Goal: Find specific page/section: Find specific page/section

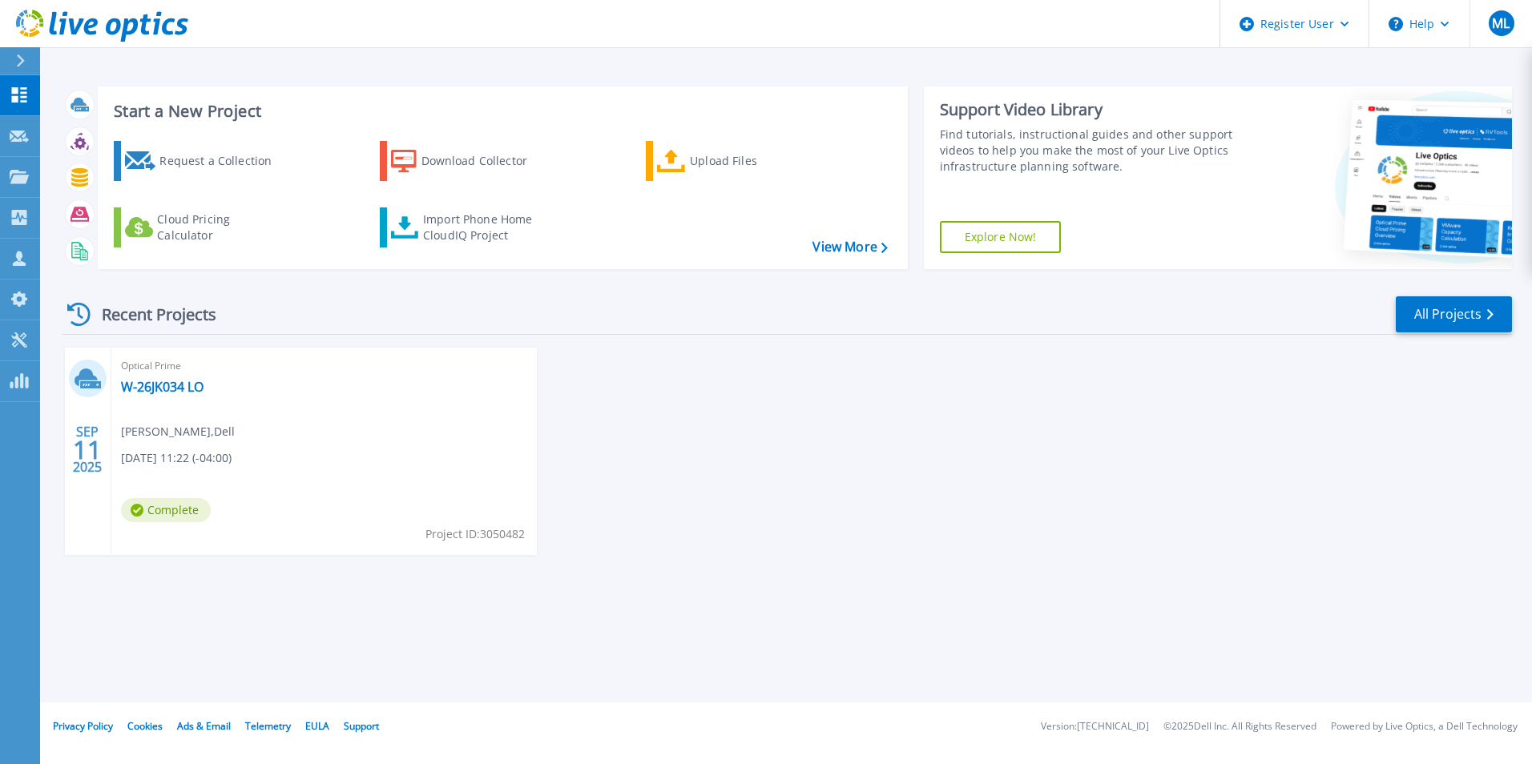
click at [0, 80] on html "Register User Help ML Dell User Marc Laundy Marc.Laundy@dell.com Dell My Profil…" at bounding box center [766, 351] width 1532 height 703
click at [10, 59] on button at bounding box center [20, 61] width 40 height 28
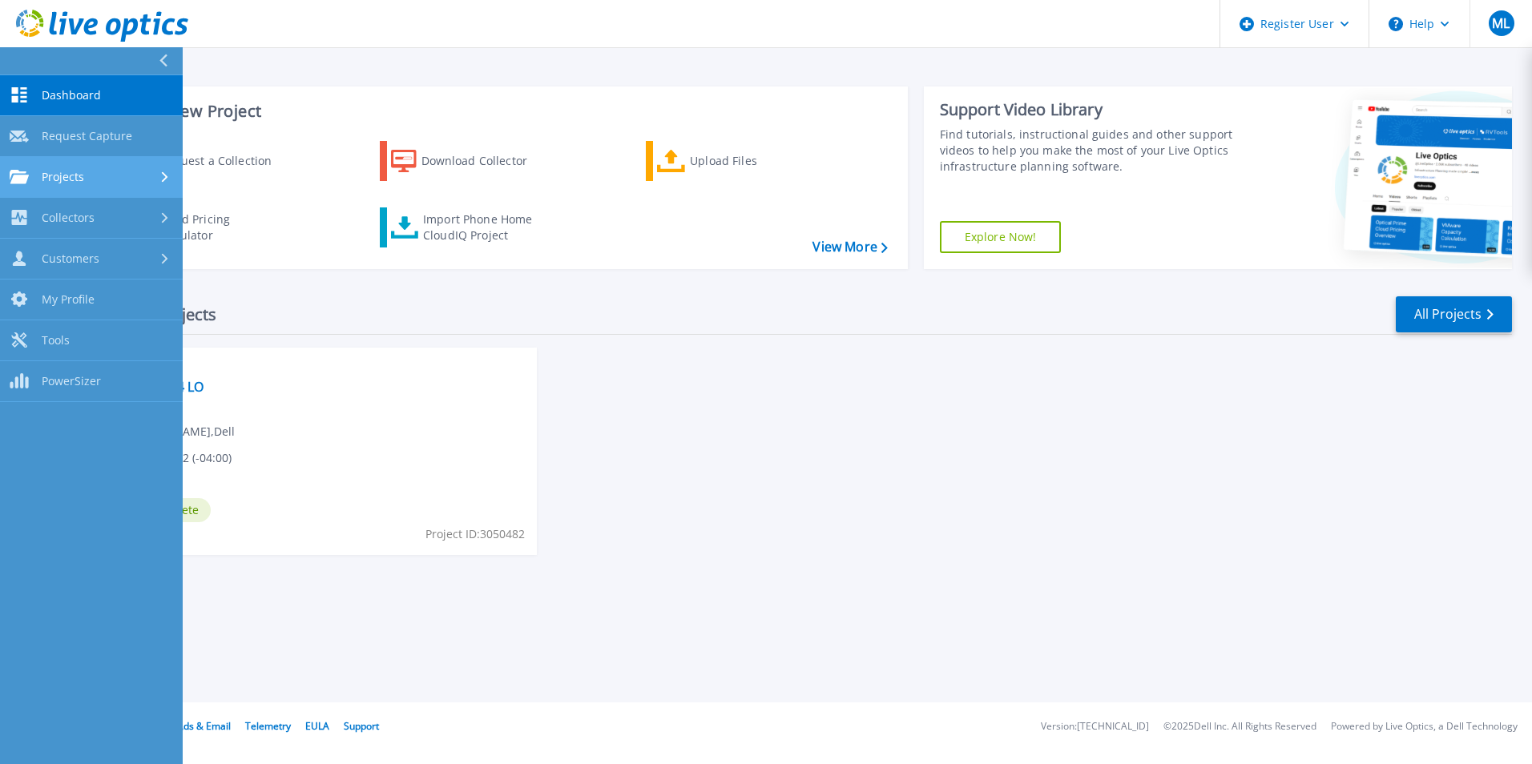
click at [99, 173] on div "Projects" at bounding box center [91, 177] width 163 height 14
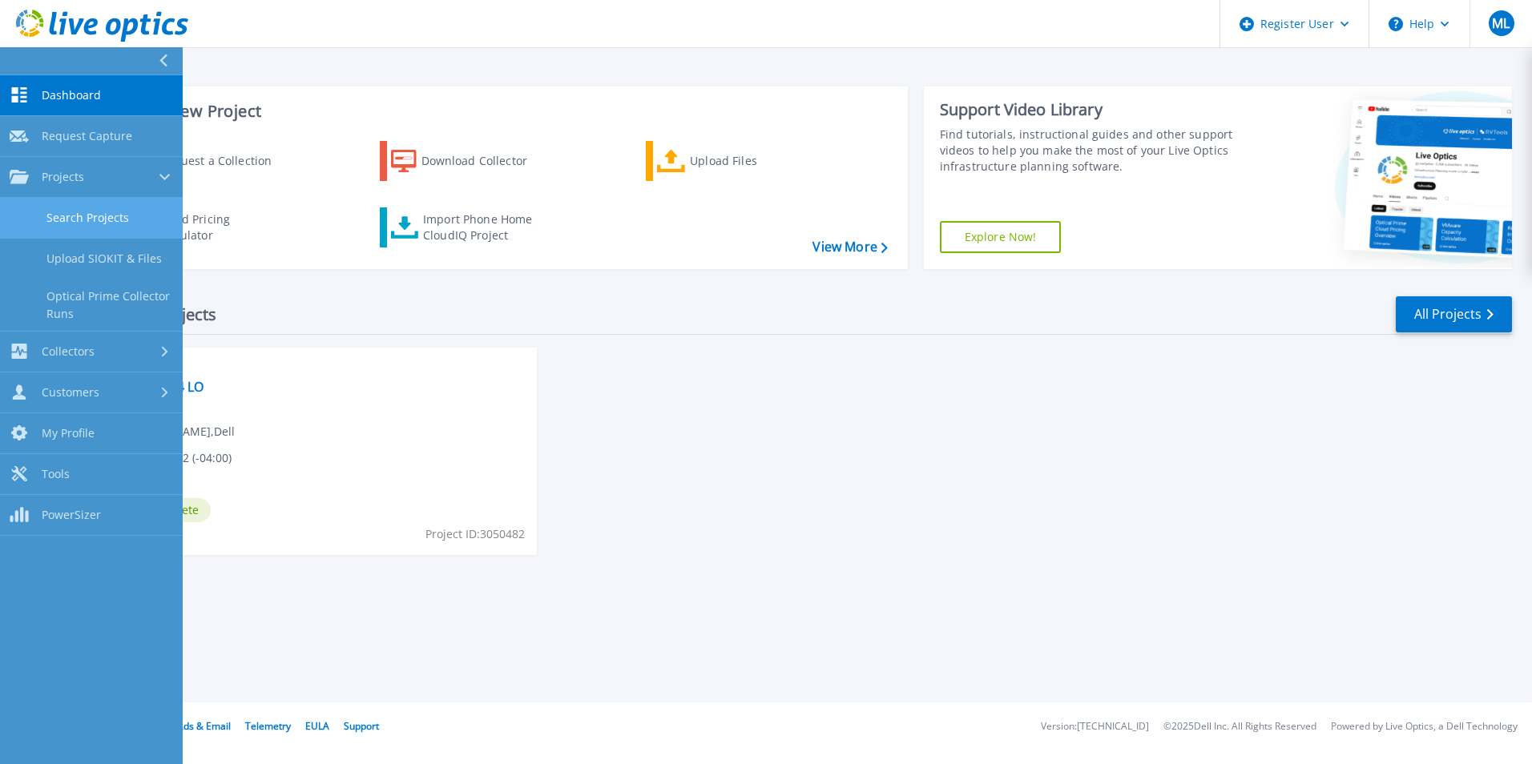
click at [105, 214] on link "Search Projects" at bounding box center [91, 218] width 183 height 41
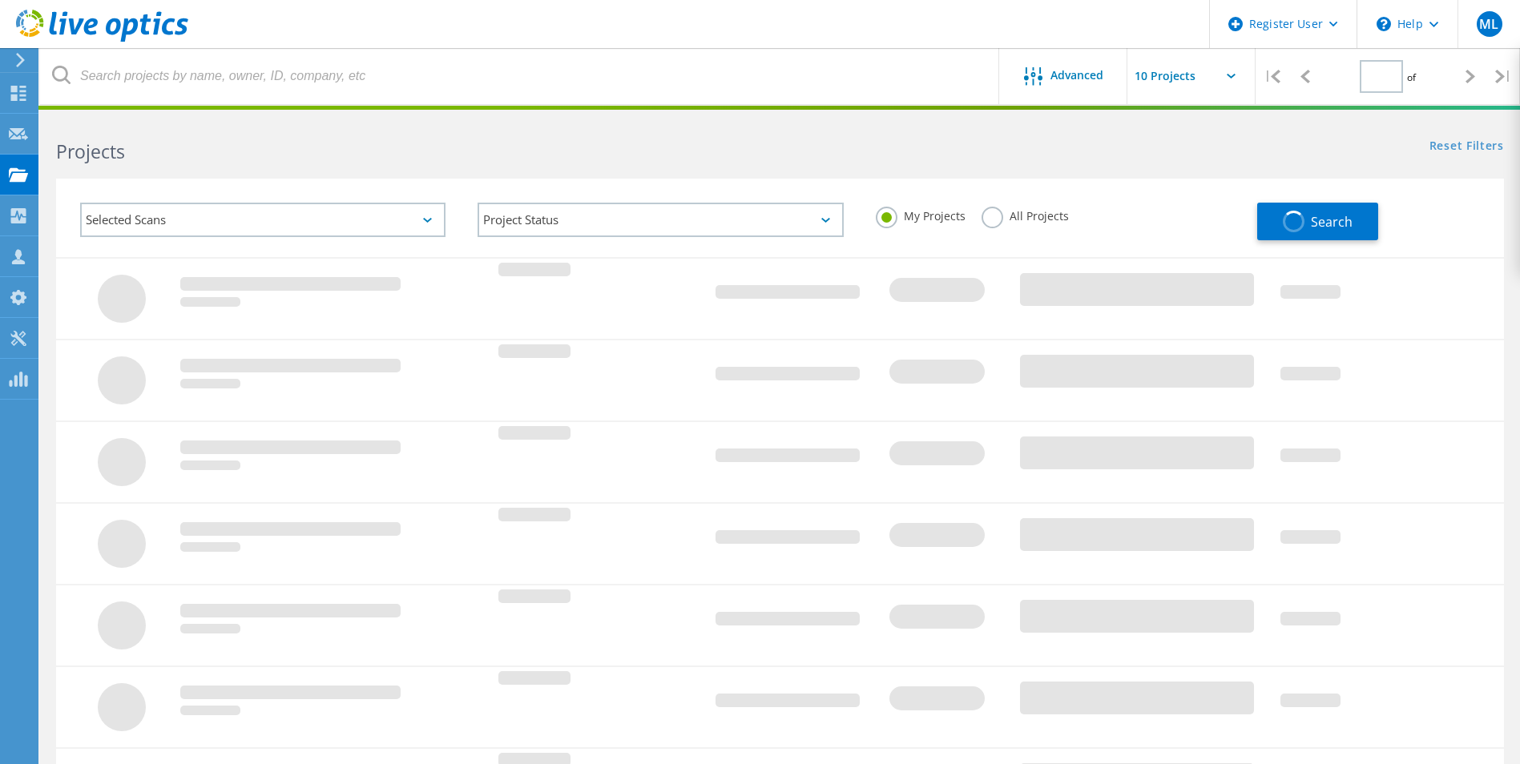
type input "1"
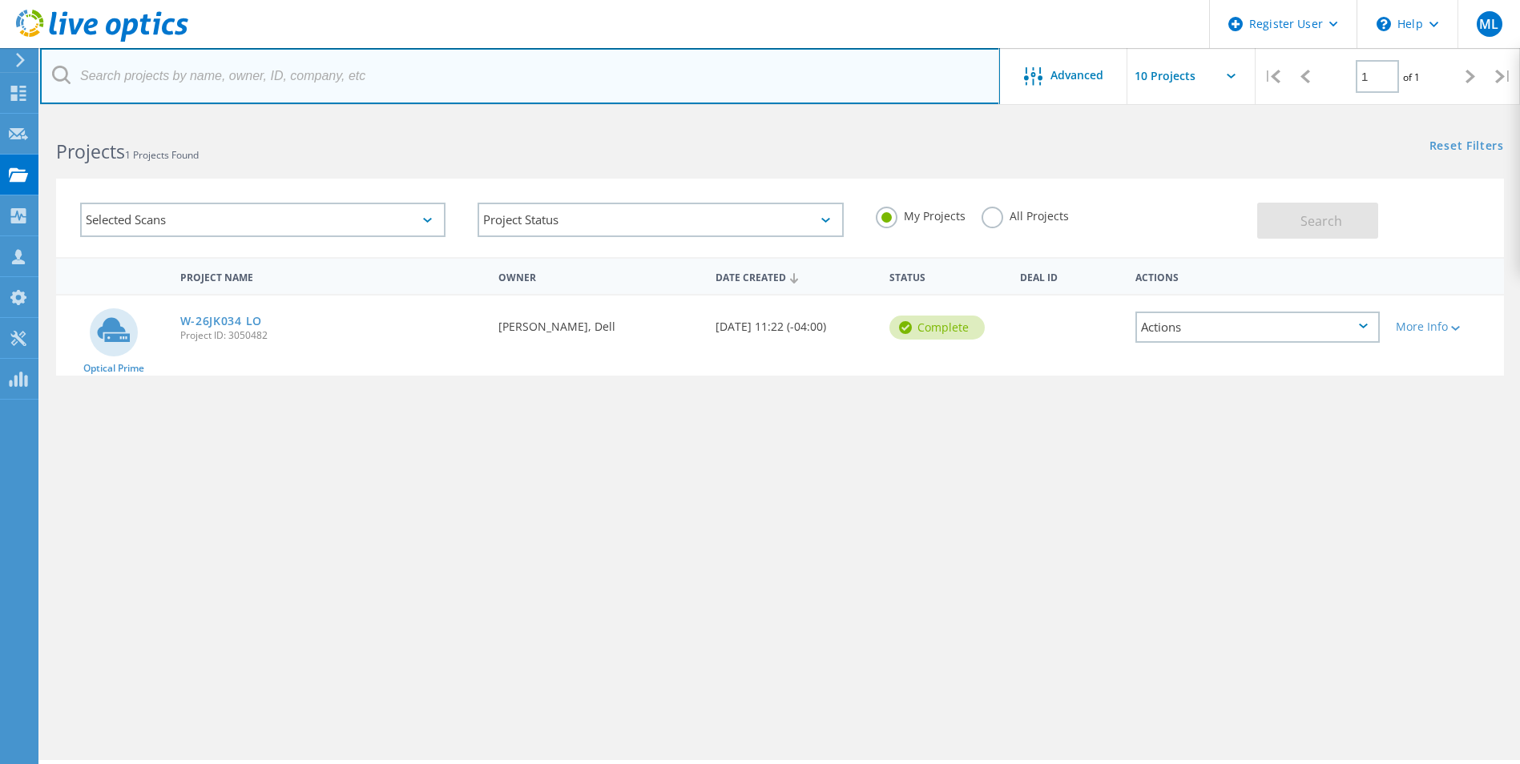
click at [208, 72] on input "text" at bounding box center [520, 76] width 960 height 56
paste input "2296893"
type input "2296893"
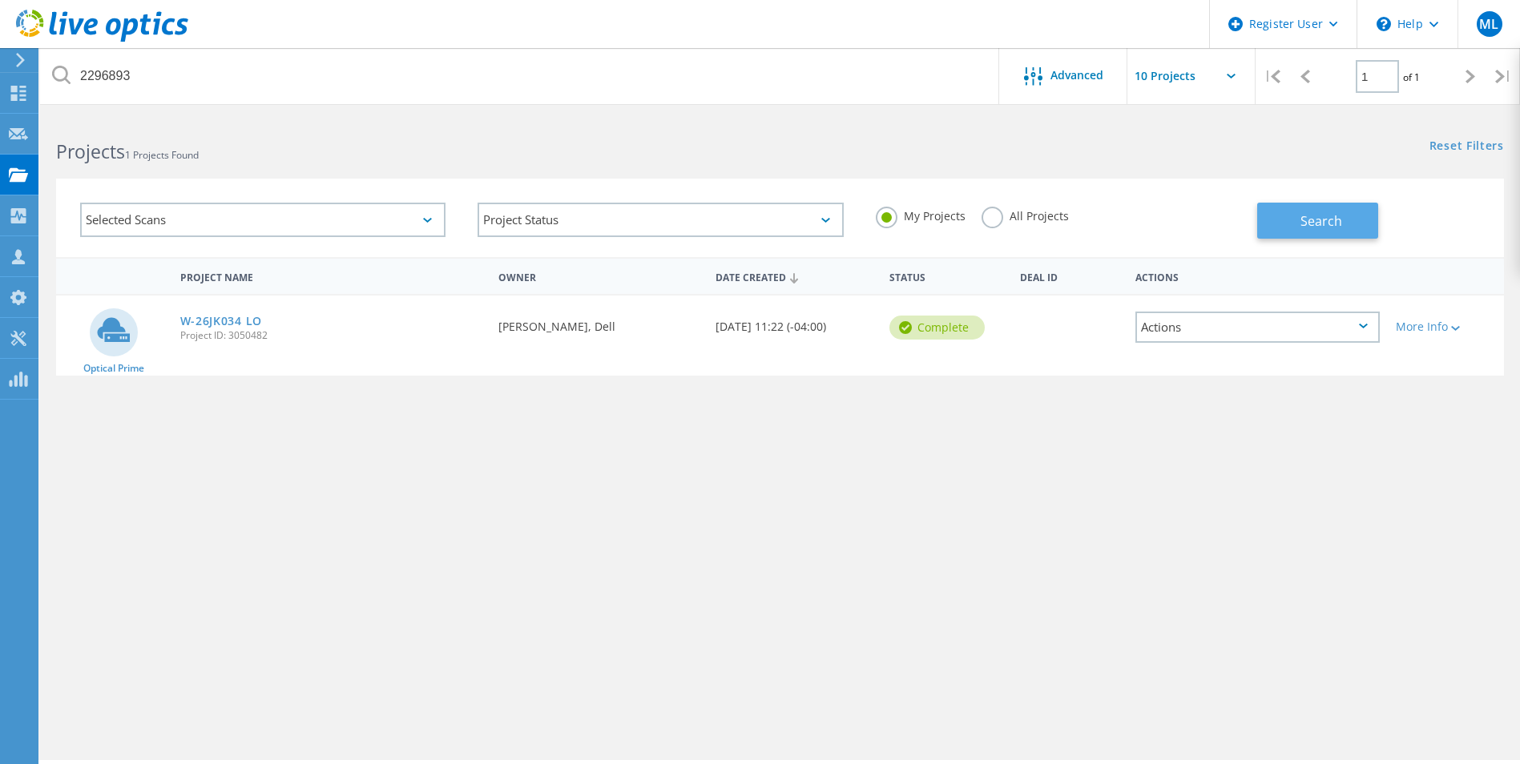
click at [1297, 219] on button "Search" at bounding box center [1317, 221] width 121 height 36
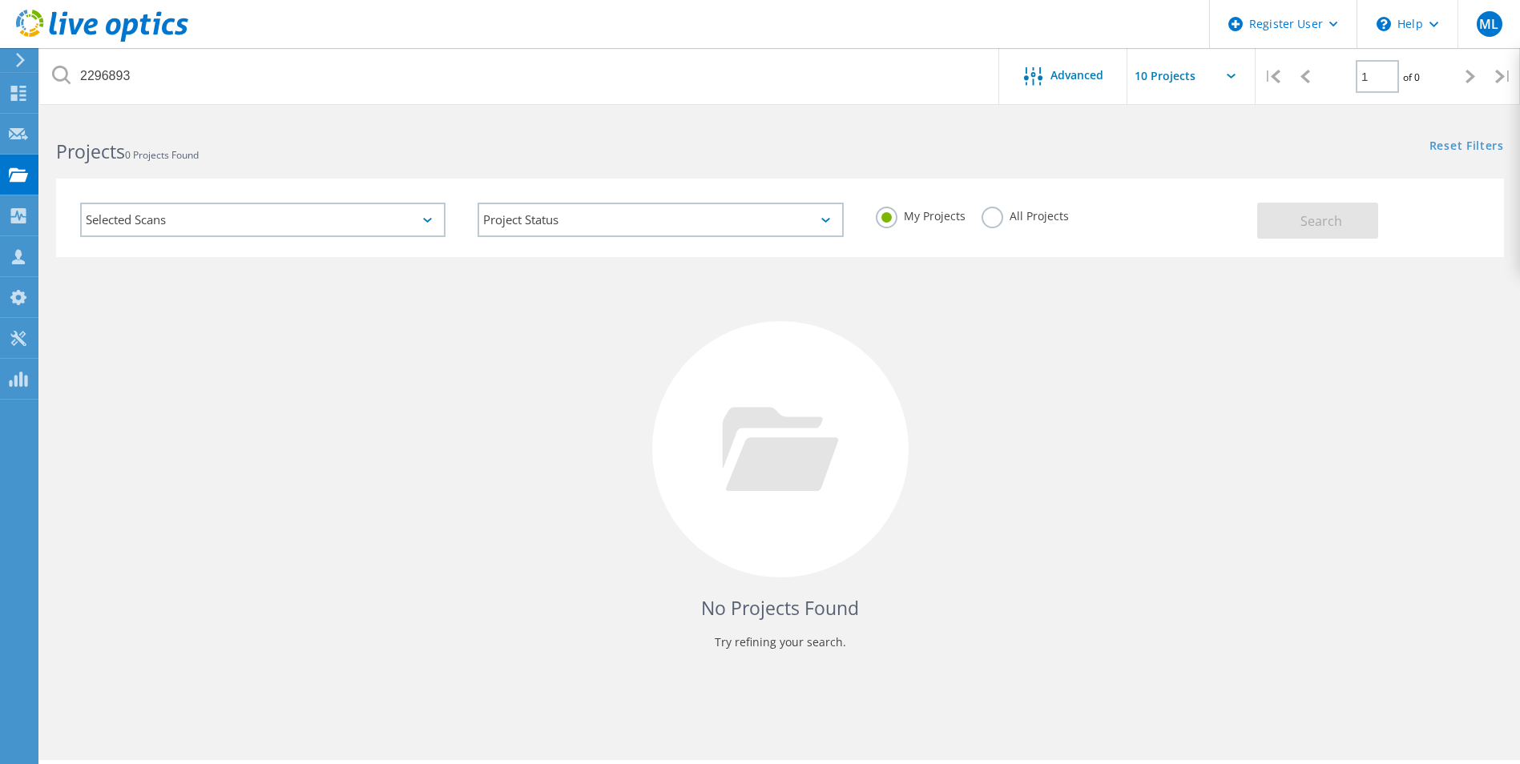
click at [283, 215] on div "Selected Scans" at bounding box center [262, 220] width 365 height 34
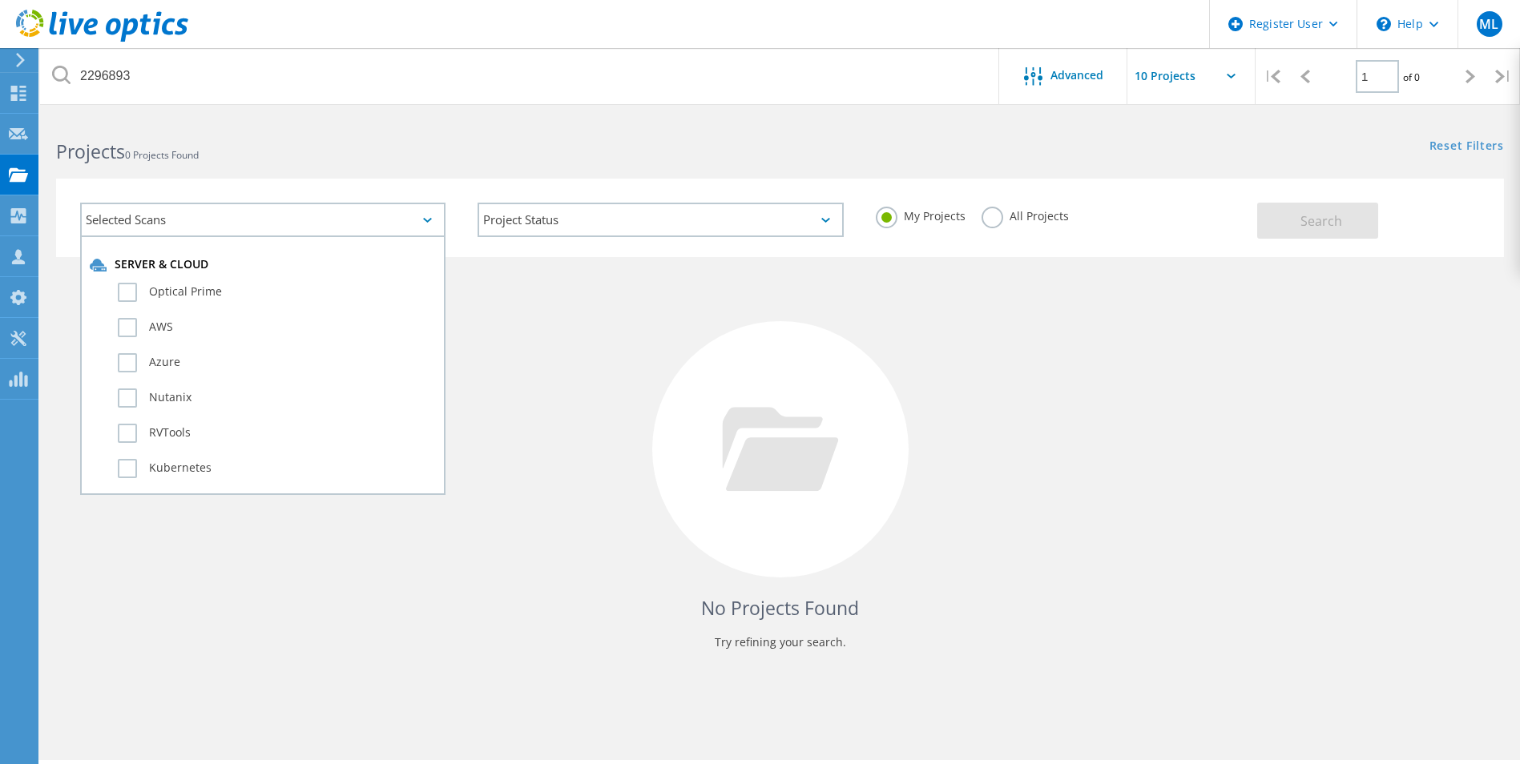
click at [313, 157] on h2 "Projects 0 Projects Found" at bounding box center [410, 152] width 708 height 26
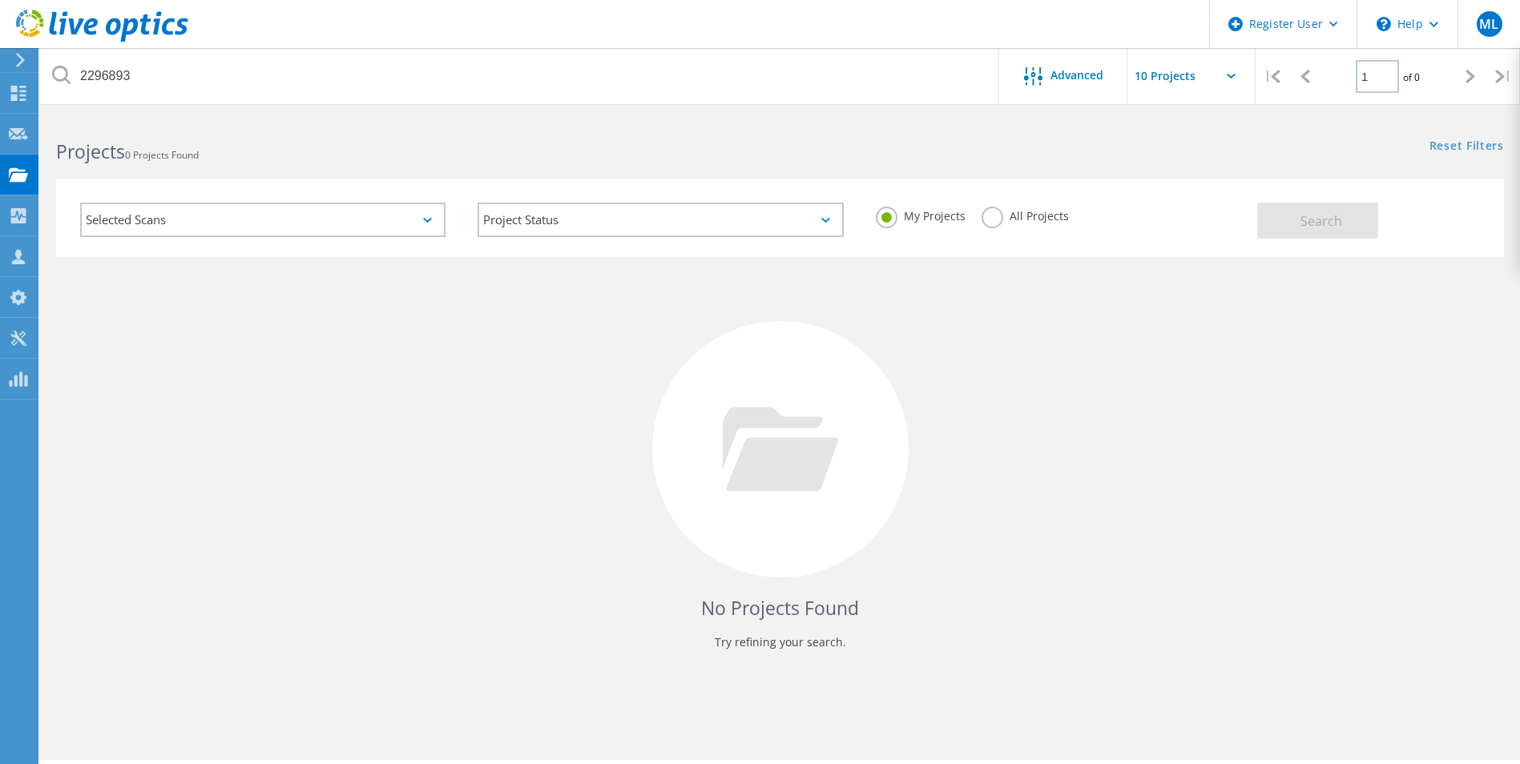
click at [663, 474] on div at bounding box center [780, 449] width 256 height 256
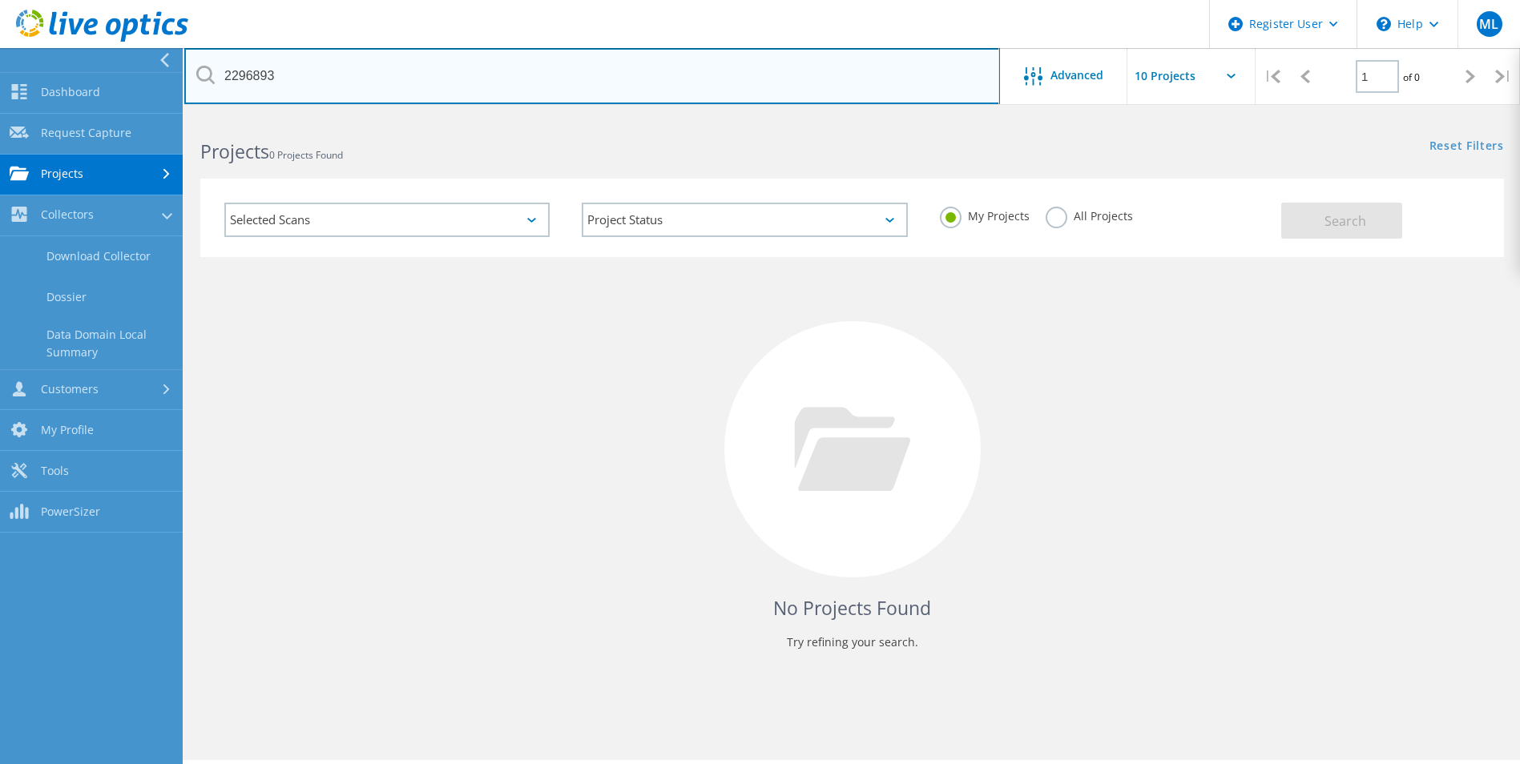
click at [311, 69] on input "2296893" at bounding box center [592, 76] width 816 height 56
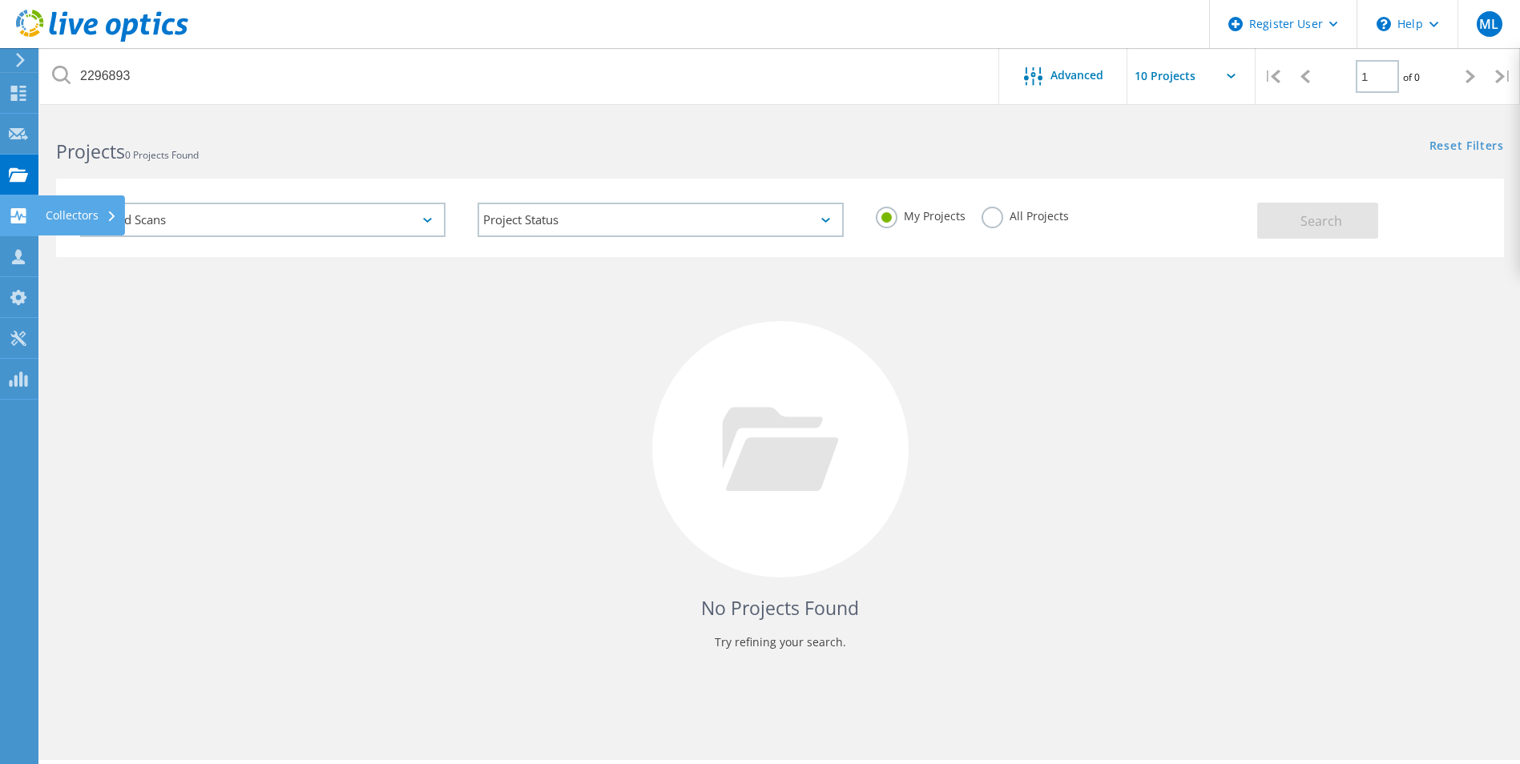
click at [40, 198] on div "Collectors" at bounding box center [81, 216] width 87 height 40
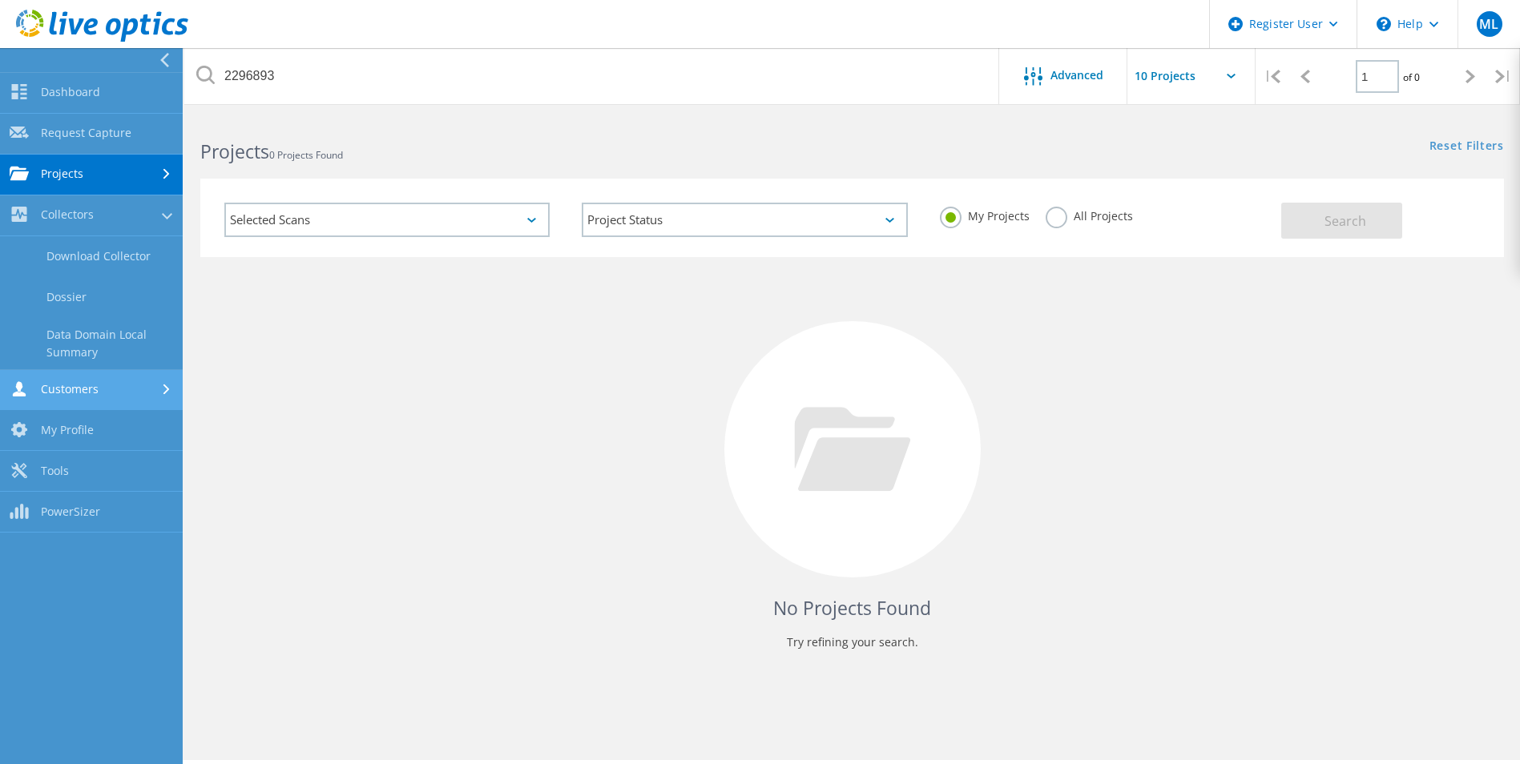
click at [114, 385] on link "Customers" at bounding box center [91, 390] width 183 height 41
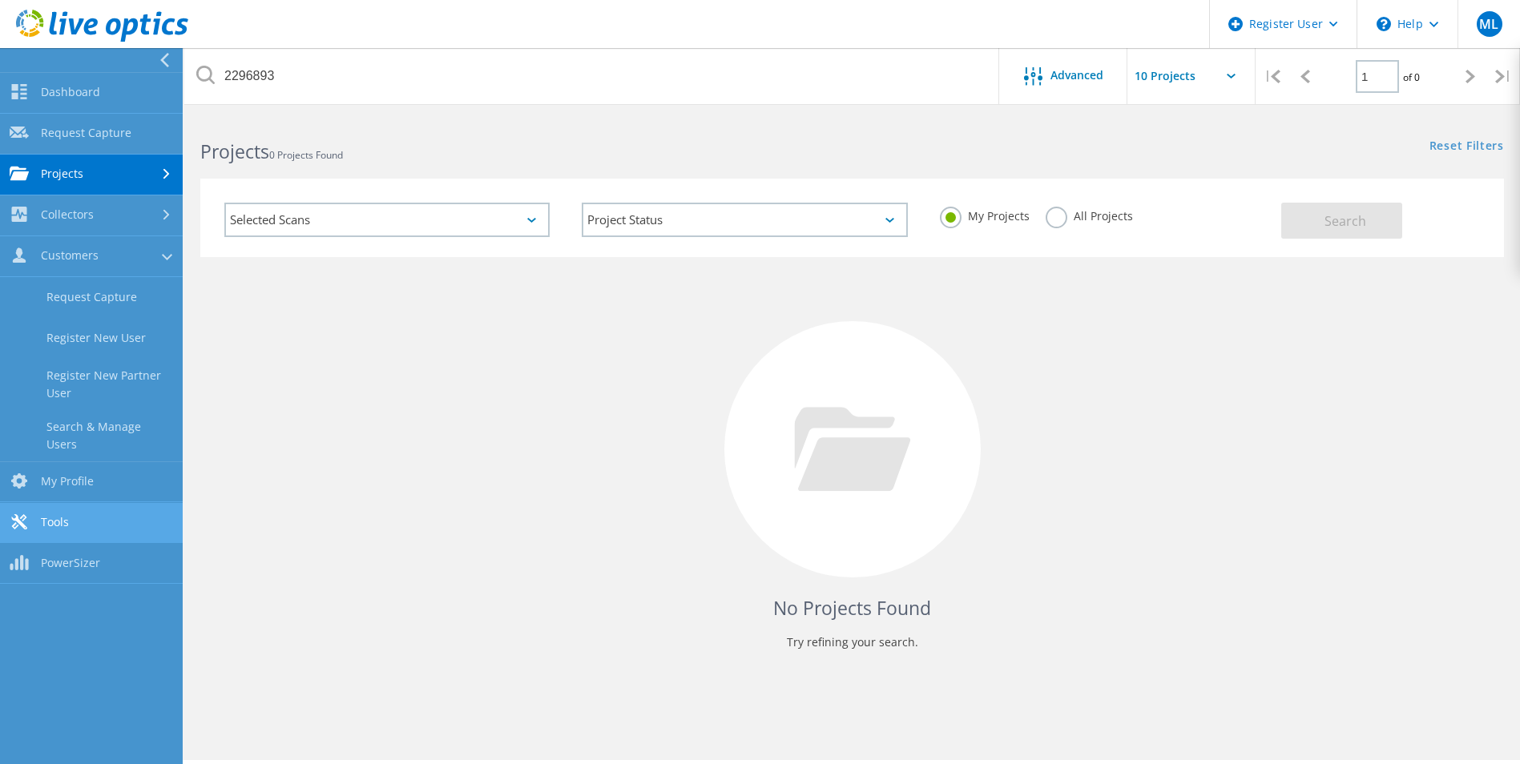
click at [111, 515] on link "Tools" at bounding box center [91, 523] width 183 height 41
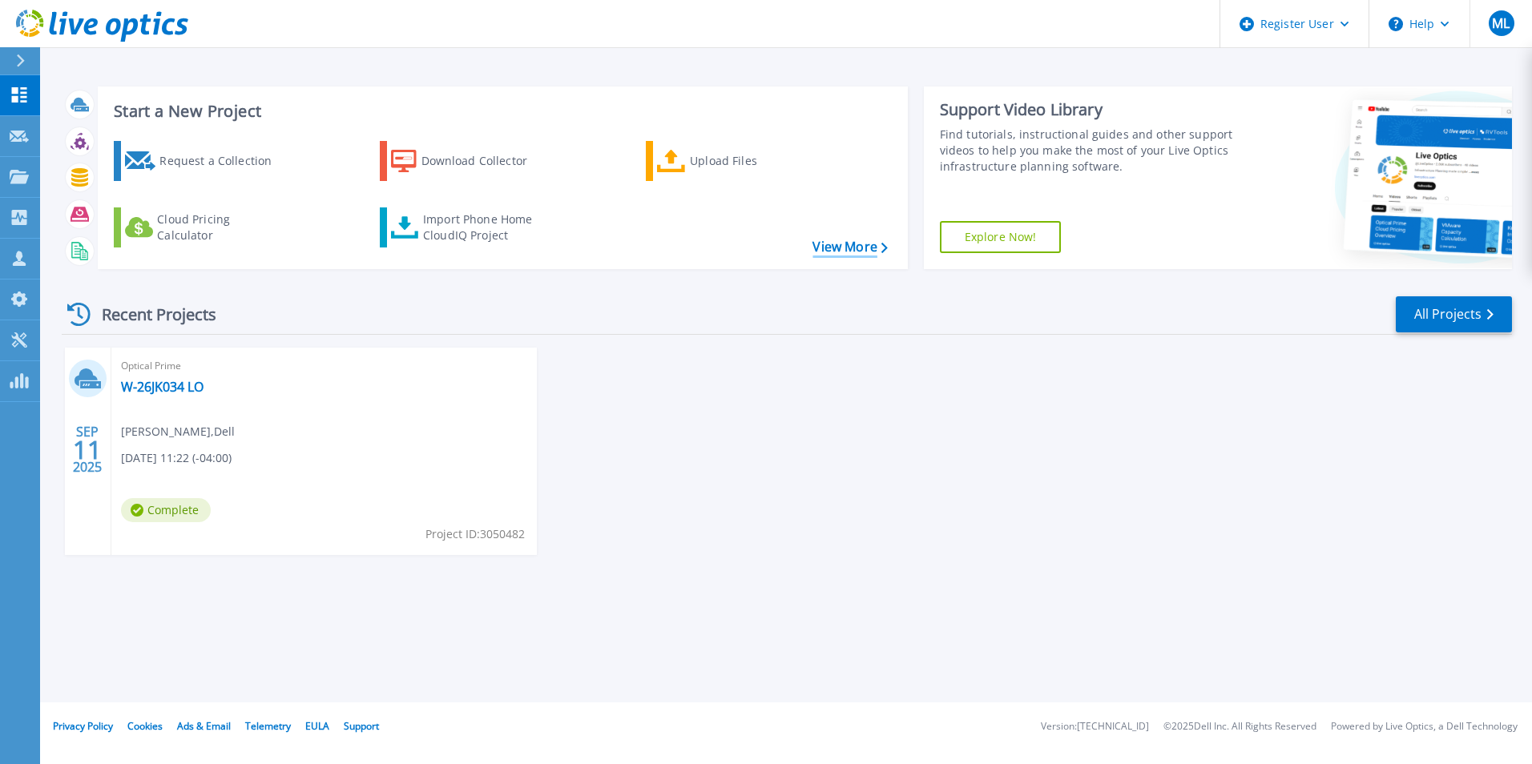
click at [849, 249] on link "View More" at bounding box center [850, 247] width 75 height 15
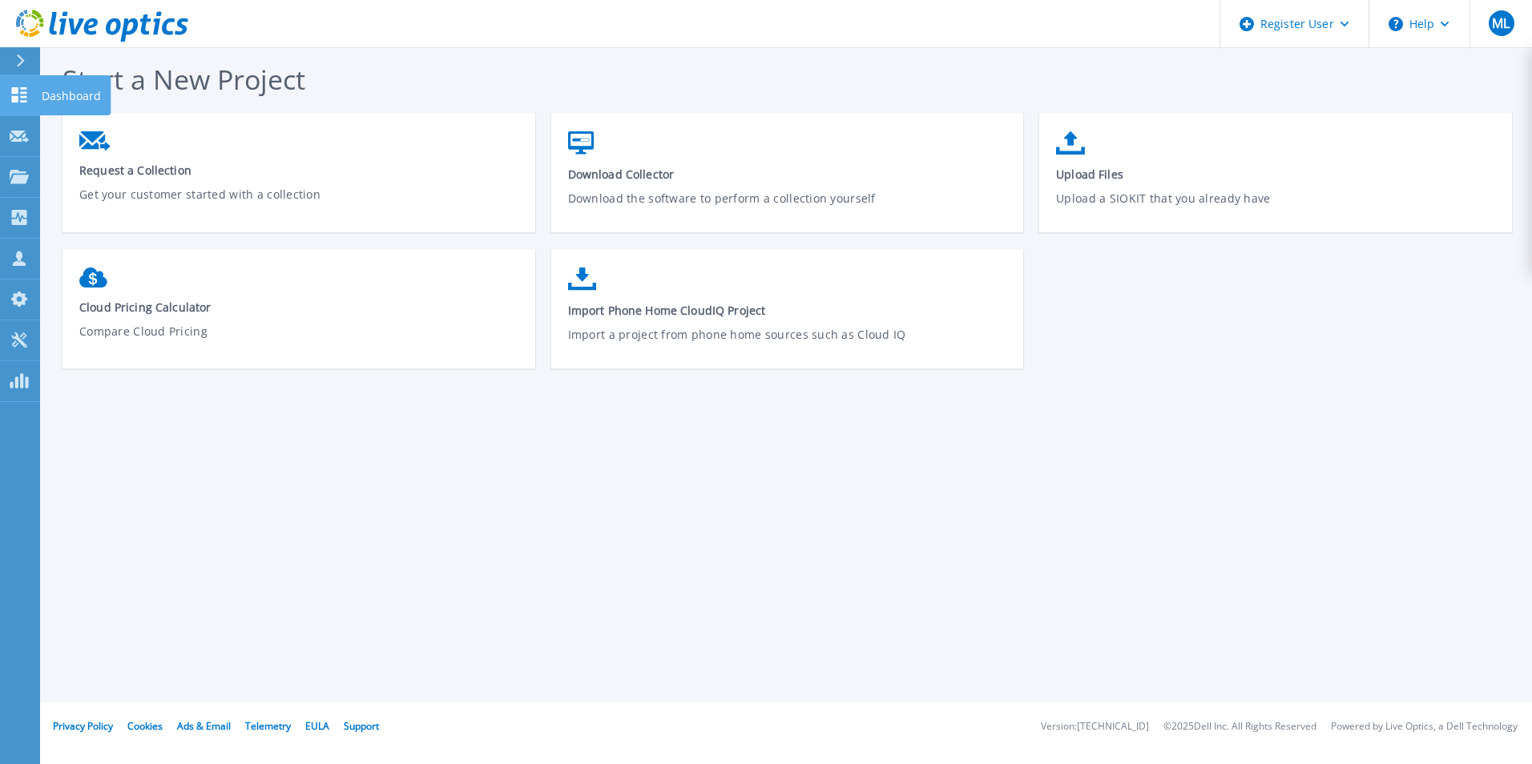
click at [34, 83] on link "Dashboard Dashboard" at bounding box center [20, 95] width 40 height 41
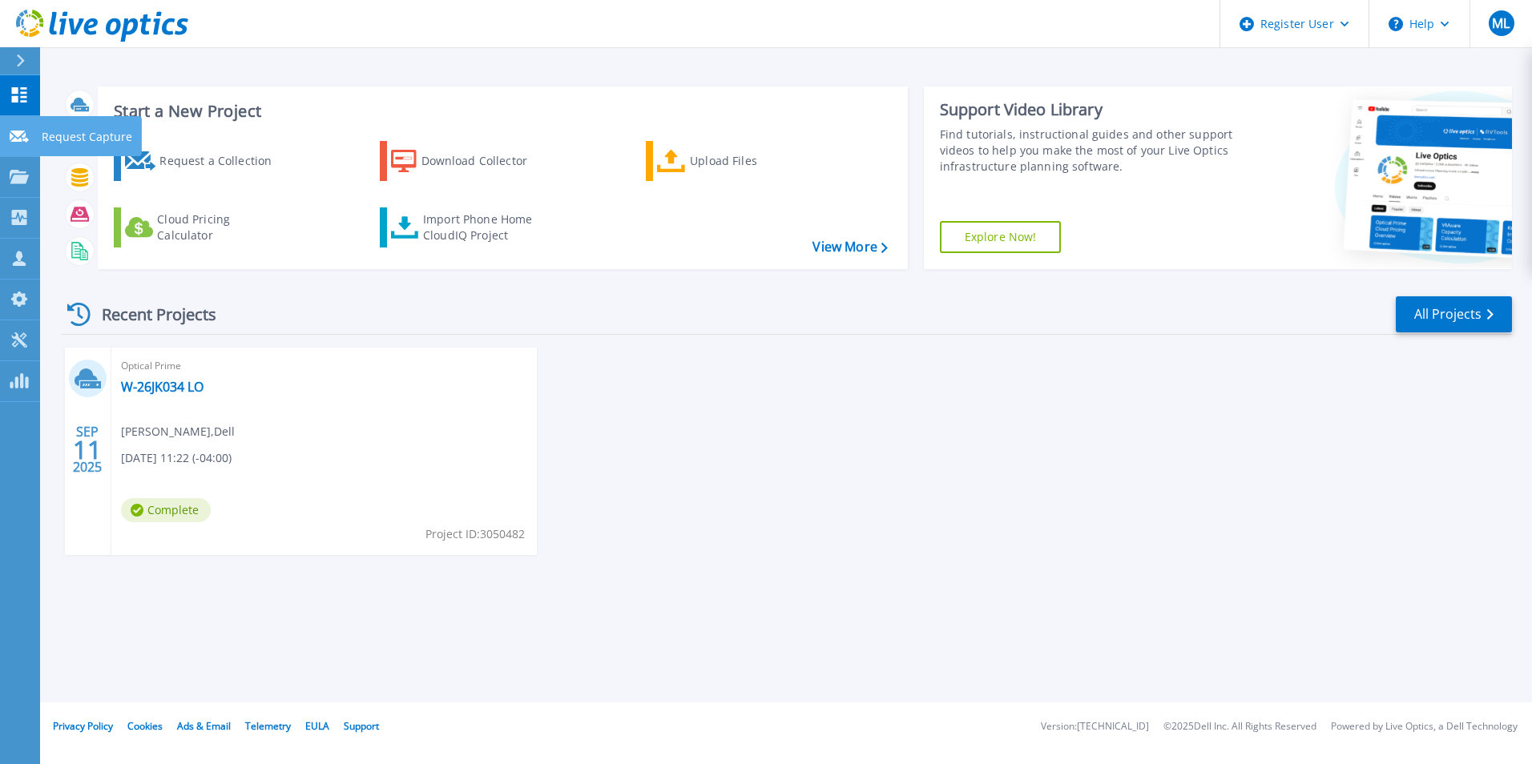
click at [21, 131] on icon at bounding box center [19, 137] width 19 height 12
click at [23, 170] on icon at bounding box center [19, 177] width 19 height 14
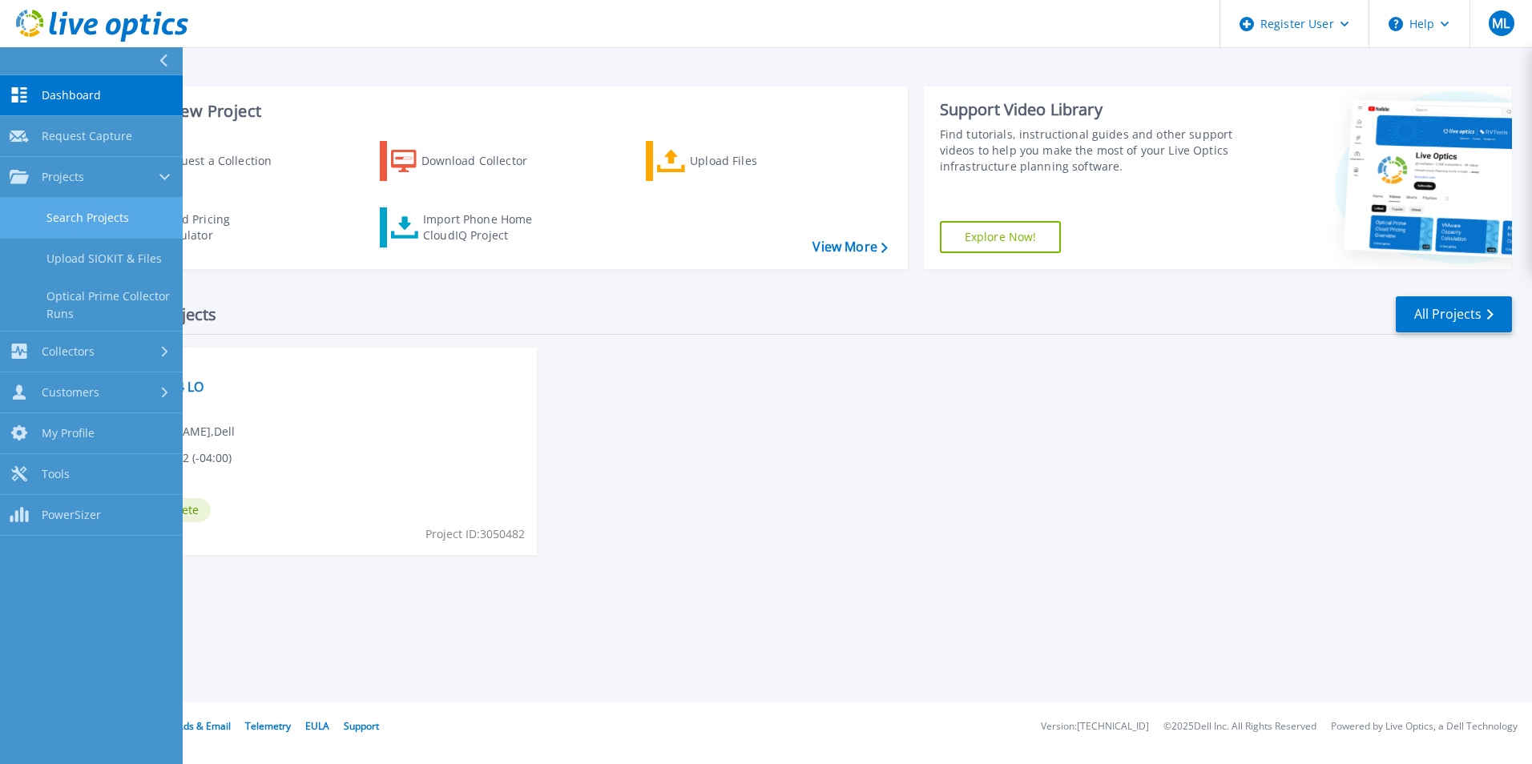
click at [136, 217] on link "Search Projects" at bounding box center [91, 218] width 183 height 41
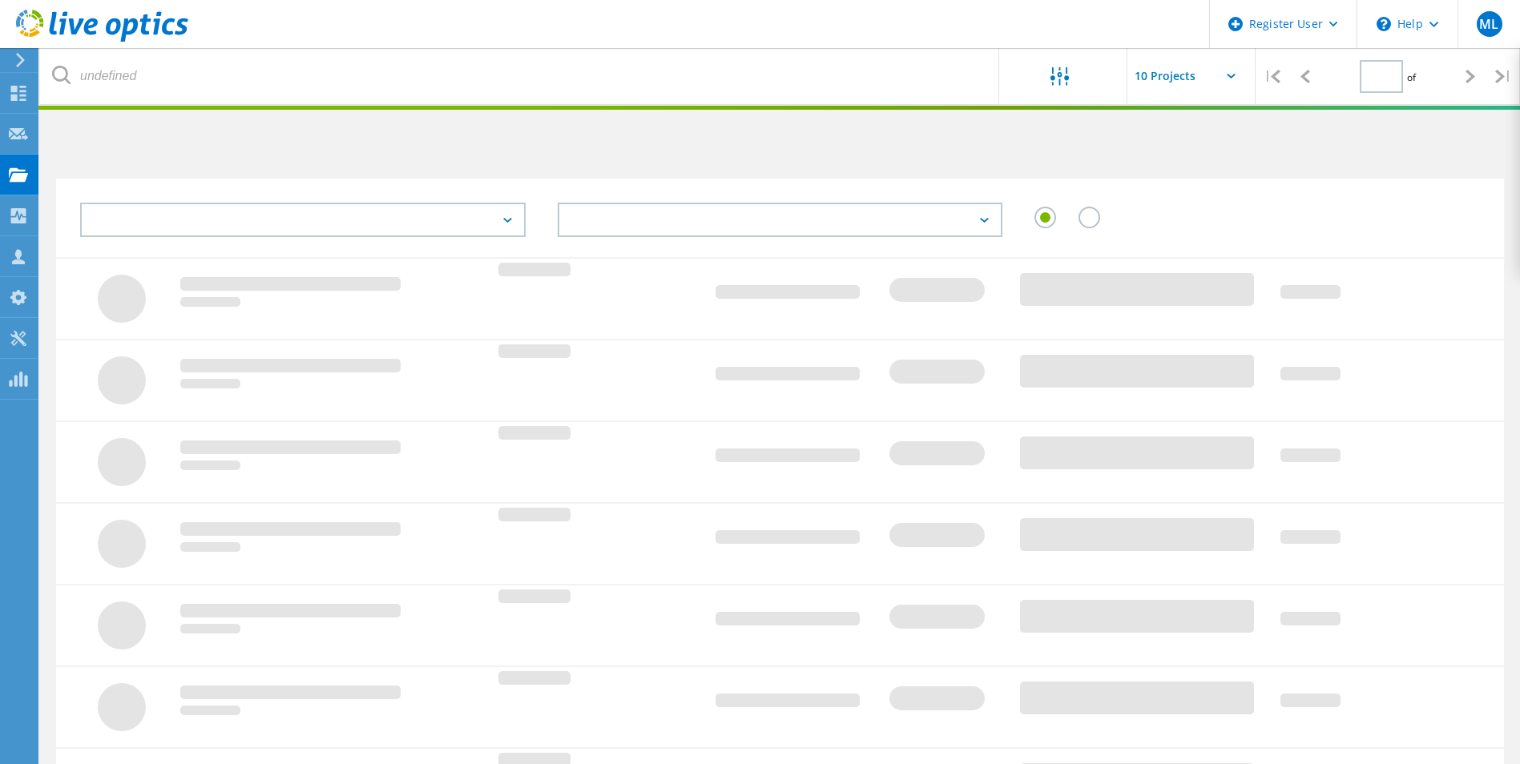
type input "1"
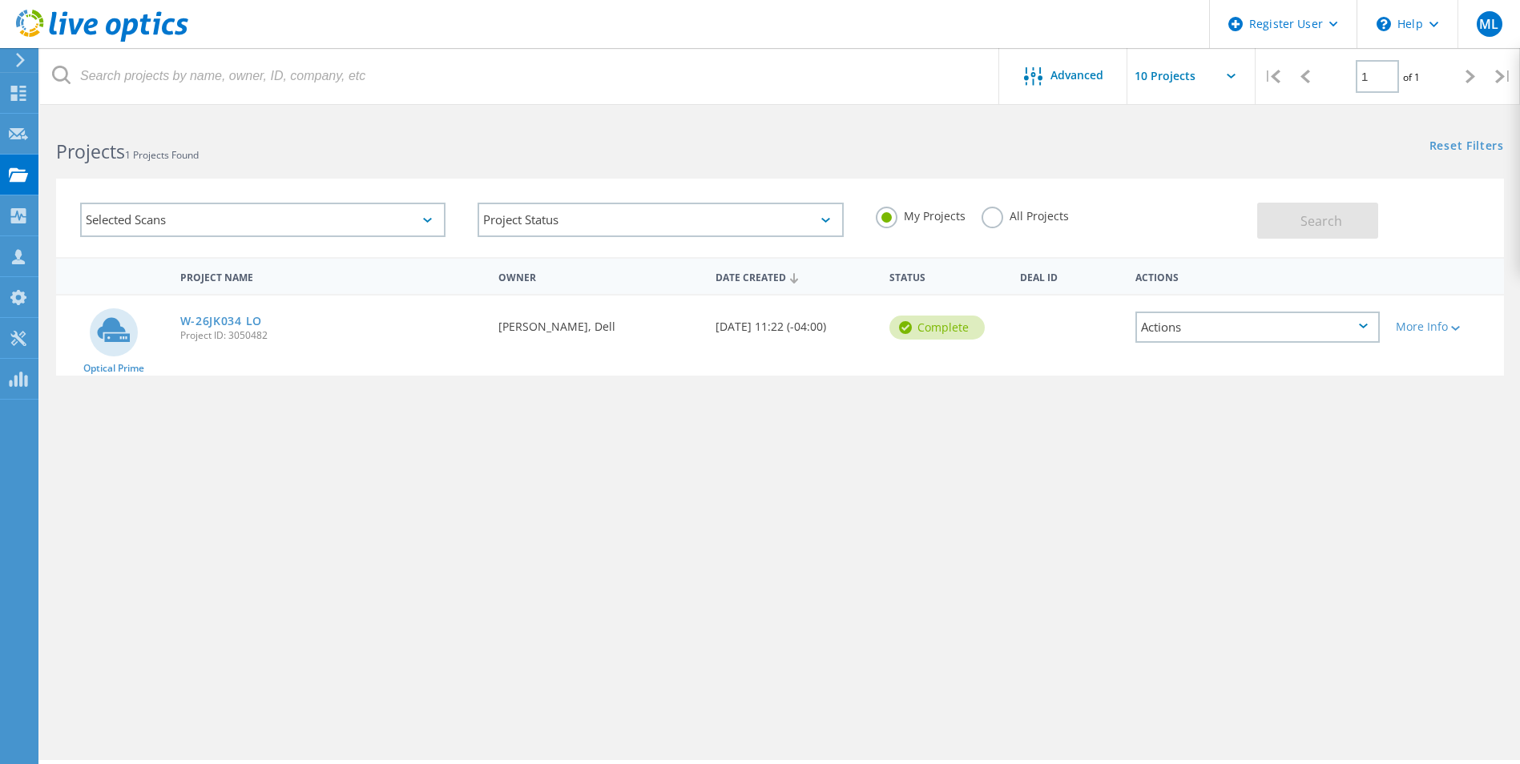
click at [371, 224] on div "Selected Scans" at bounding box center [262, 220] width 365 height 34
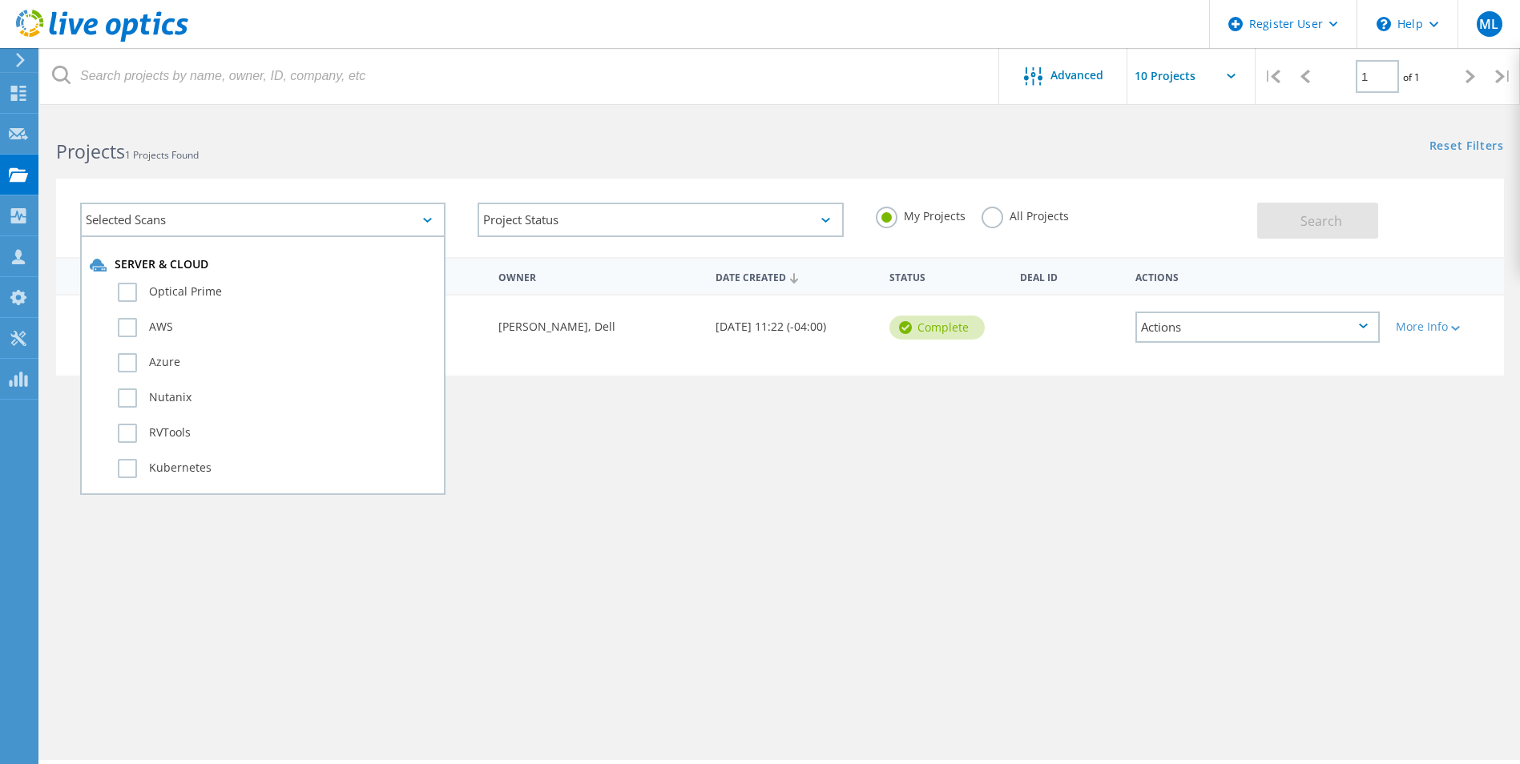
click at [464, 145] on h2 "Projects 1 Projects Found" at bounding box center [410, 152] width 708 height 26
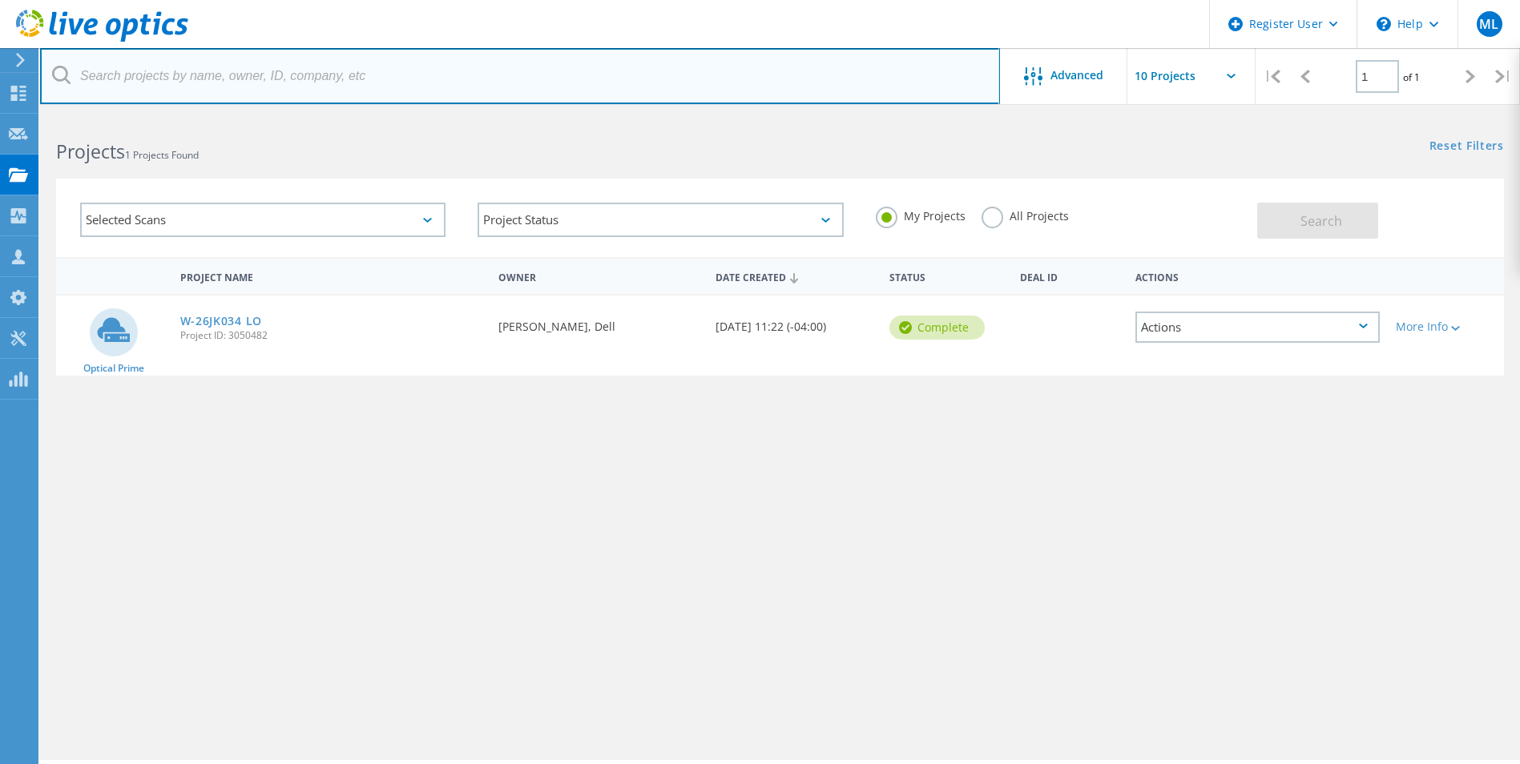
click at [393, 80] on input "text" at bounding box center [520, 76] width 960 height 56
paste input "2296893"
type input "2296893"
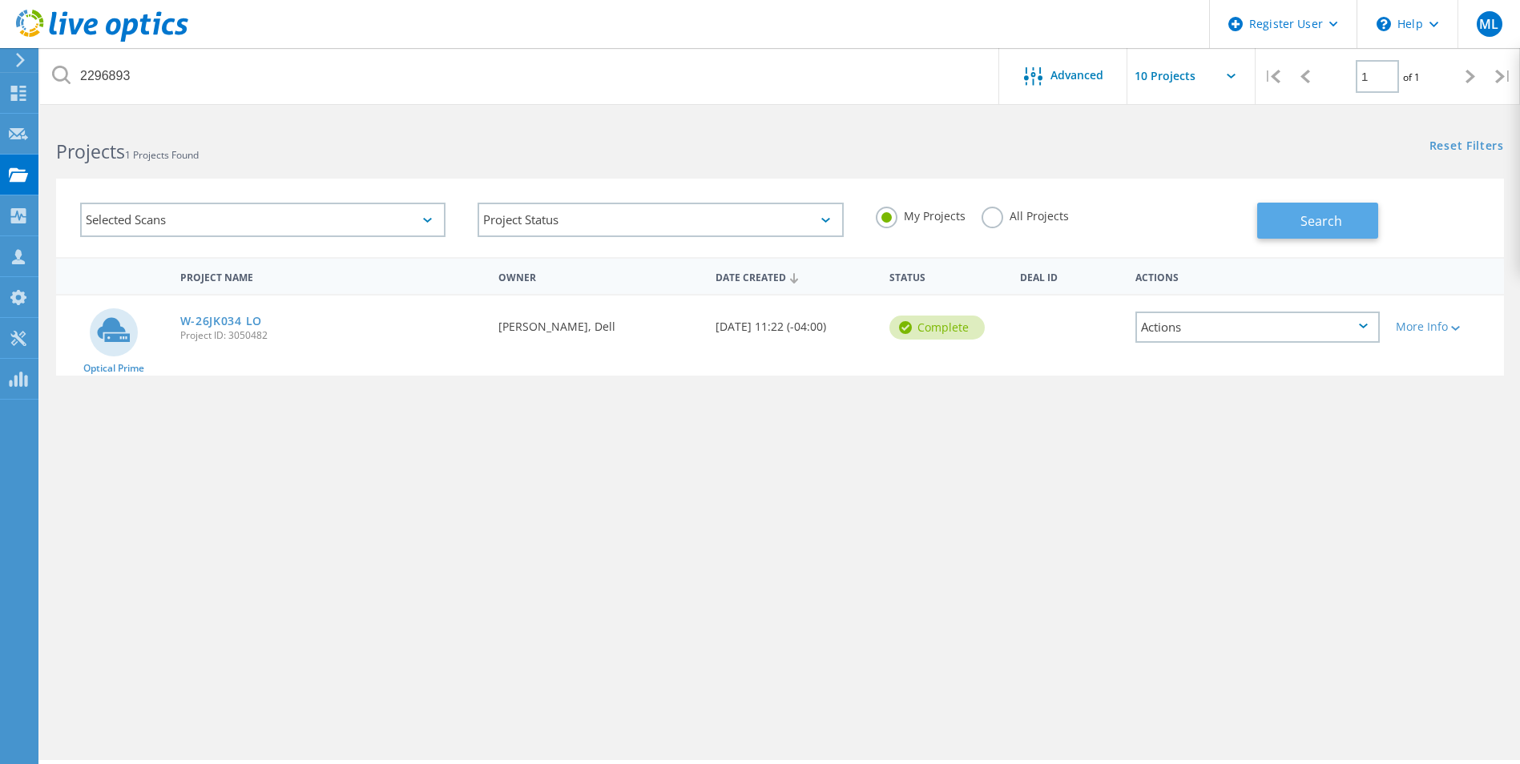
click at [1347, 232] on button "Search" at bounding box center [1317, 221] width 121 height 36
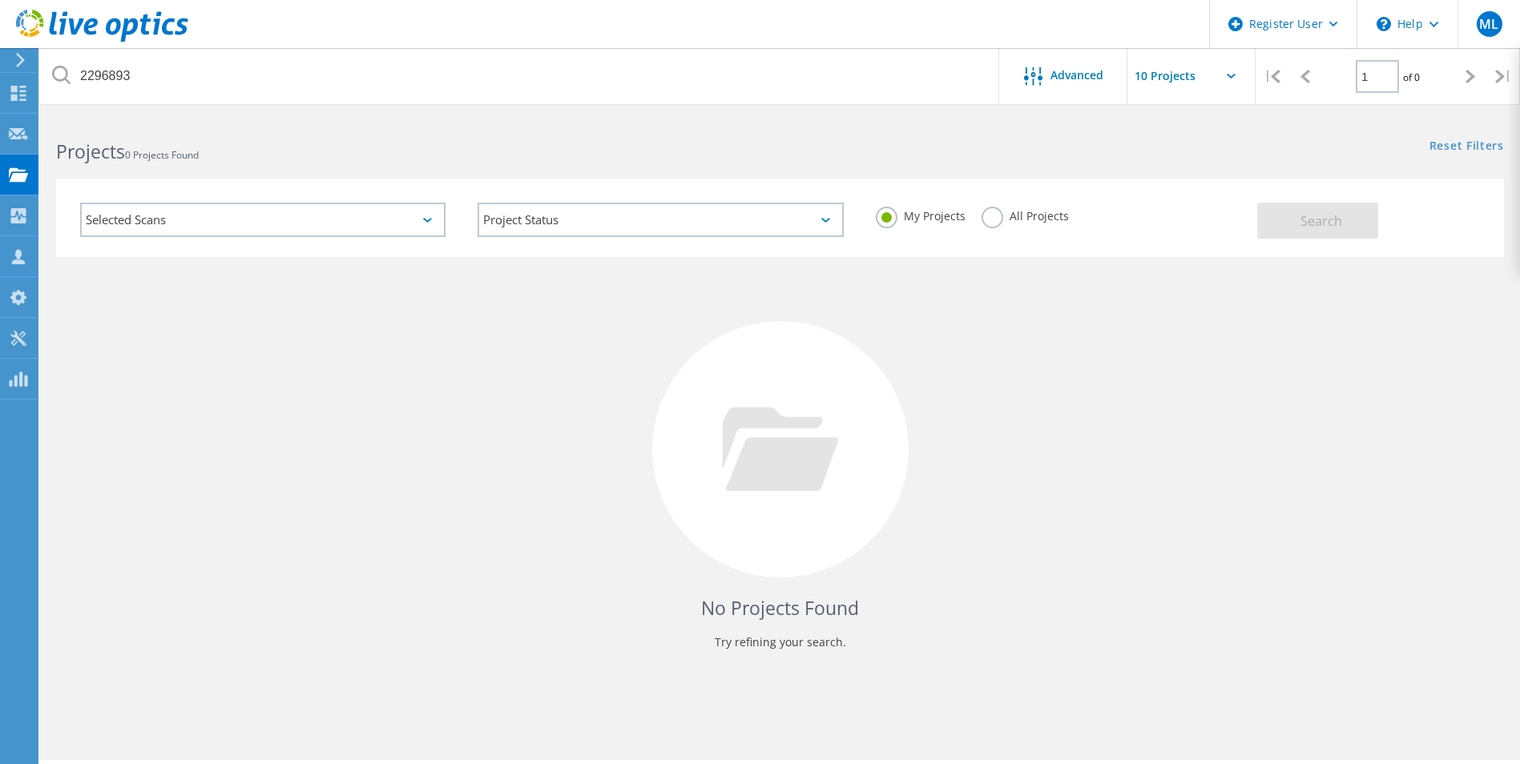
click at [340, 224] on div "Selected Scans" at bounding box center [262, 220] width 365 height 34
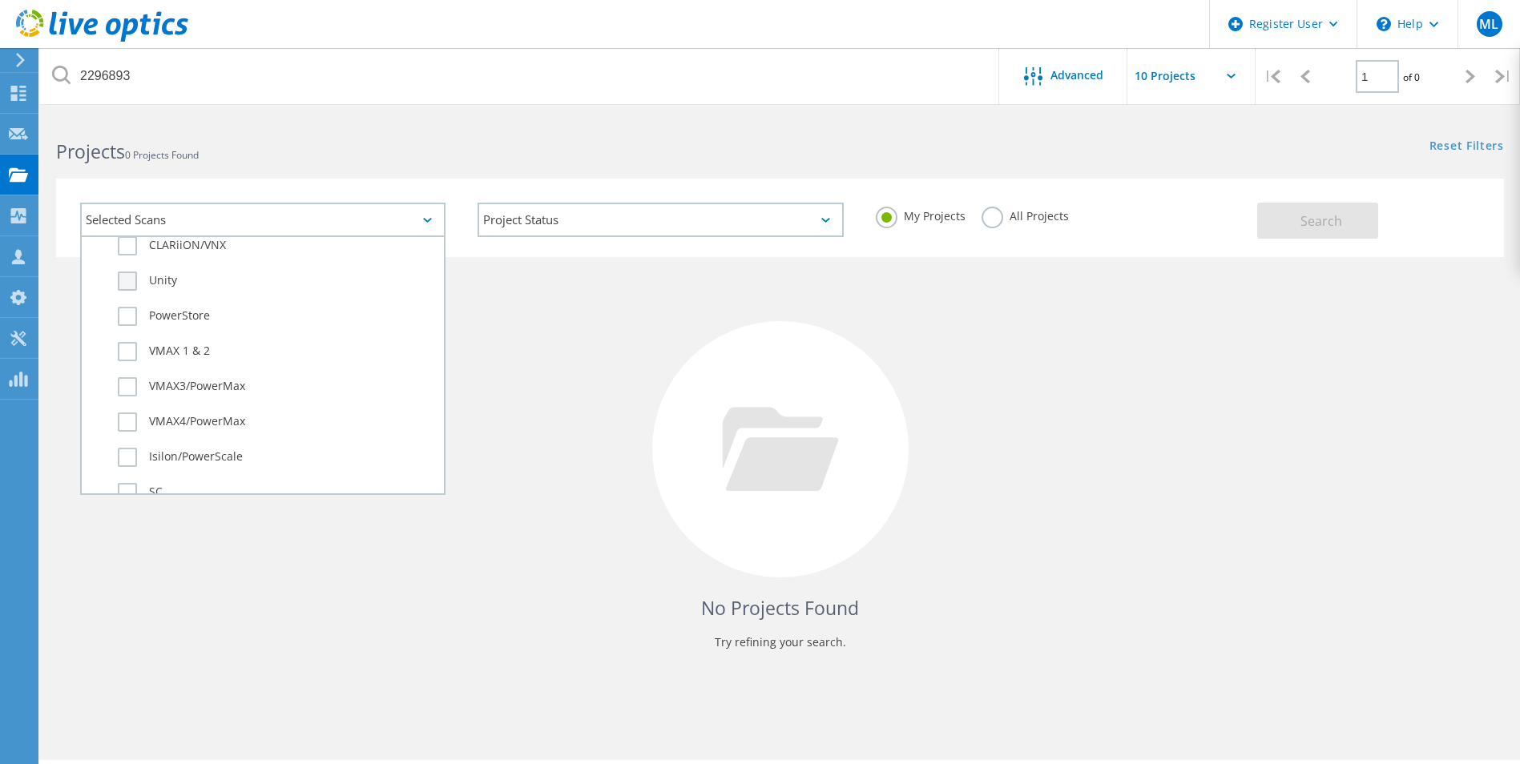
scroll to position [401, 0]
click at [394, 155] on h2 "Projects 0 Projects Found" at bounding box center [410, 152] width 708 height 26
